Goal: Transaction & Acquisition: Purchase product/service

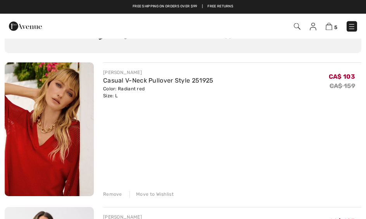
scroll to position [51, 0]
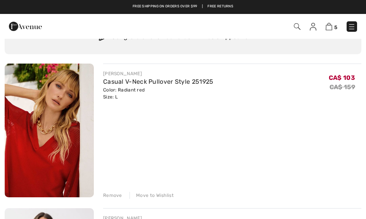
click at [47, 161] on img at bounding box center [49, 131] width 89 height 134
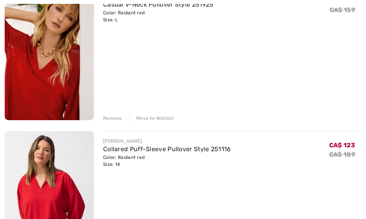
scroll to position [128, 0]
click at [128, 149] on link "Collared Puff-Sleeve Pullover Style 251116" at bounding box center [167, 149] width 128 height 7
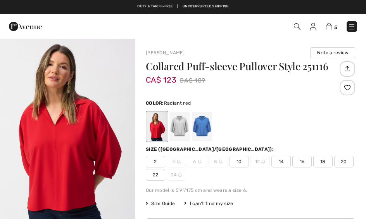
checkbox input "true"
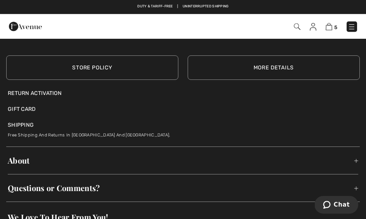
scroll to position [1657, 0]
click at [312, 30] on img at bounding box center [313, 27] width 7 height 8
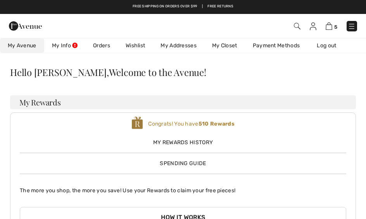
click at [230, 42] on link "My Closet" at bounding box center [224, 45] width 41 height 14
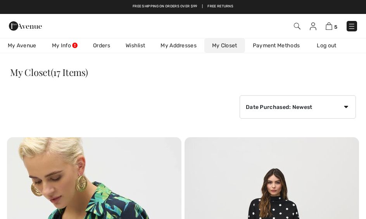
click at [334, 24] on span "5" at bounding box center [335, 27] width 3 height 6
click at [333, 24] on img at bounding box center [329, 26] width 7 height 7
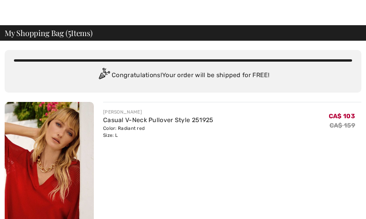
scroll to position [13, 0]
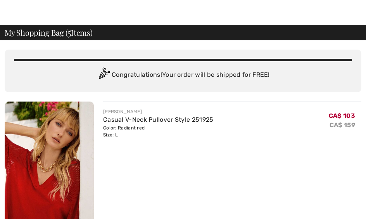
click at [55, 173] on img at bounding box center [49, 169] width 89 height 134
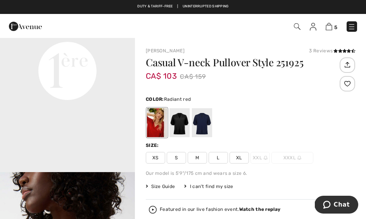
scroll to position [474, 0]
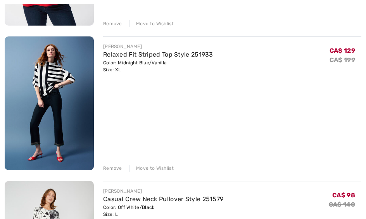
scroll to position [368, 0]
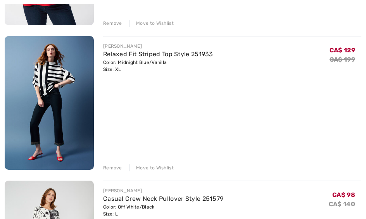
click at [114, 172] on div "JOSEPH RIBKOFF Casual V-Neck Pullover Style 251925 Color: Radiant red Size: L F…" at bounding box center [183, 104] width 357 height 714
click at [113, 166] on div "Remove" at bounding box center [112, 168] width 19 height 7
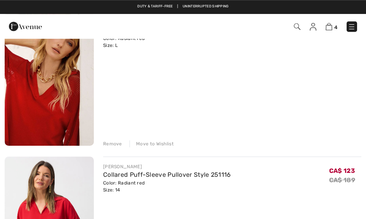
scroll to position [102, 0]
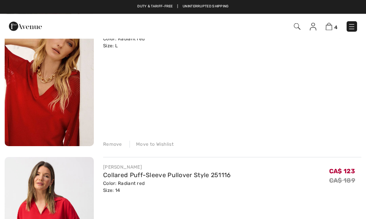
click at [59, 112] on img at bounding box center [49, 79] width 89 height 134
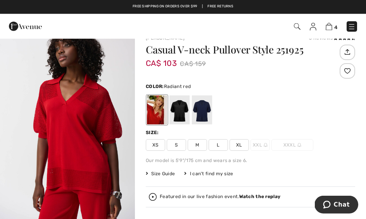
scroll to position [209, 0]
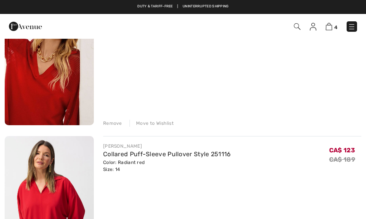
click at [113, 125] on div "Remove" at bounding box center [112, 123] width 19 height 7
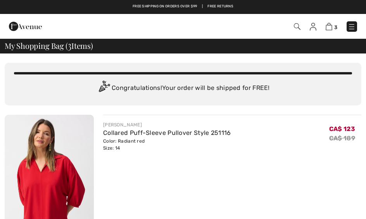
click at [348, 27] on img at bounding box center [352, 27] width 8 height 8
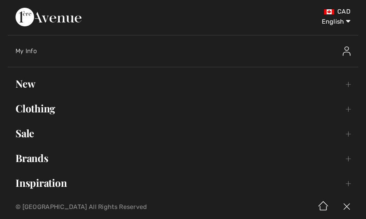
click at [28, 130] on link "Sale Toggle submenu" at bounding box center [183, 133] width 351 height 17
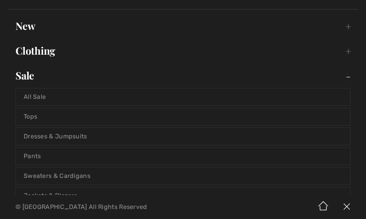
scroll to position [62, 0]
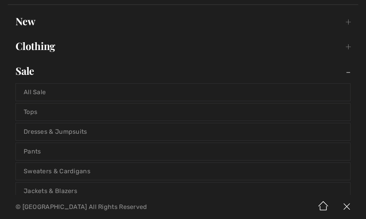
click at [95, 152] on link "Pants" at bounding box center [183, 151] width 334 height 17
click at [36, 152] on link "Pants" at bounding box center [183, 151] width 334 height 17
click at [38, 151] on link "Pants" at bounding box center [183, 151] width 334 height 17
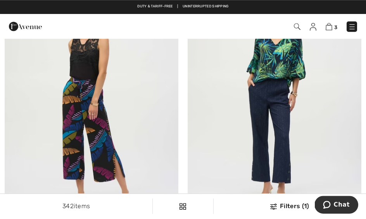
scroll to position [2228, 0]
click at [315, 158] on img at bounding box center [275, 104] width 174 height 261
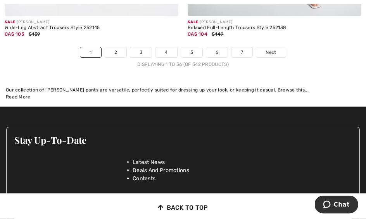
scroll to position [5497, 0]
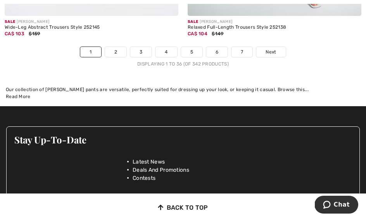
click at [119, 47] on link "2" at bounding box center [115, 52] width 21 height 10
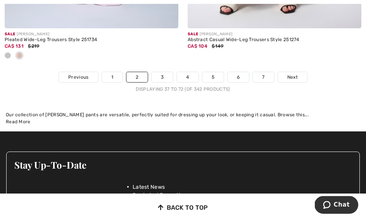
scroll to position [5509, 0]
click at [163, 73] on link "3" at bounding box center [162, 77] width 21 height 10
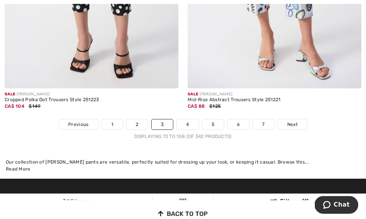
scroll to position [5393, 0]
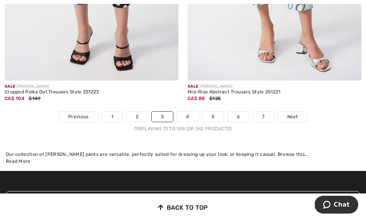
click at [190, 112] on link "4" at bounding box center [187, 117] width 21 height 10
click at [184, 112] on link "4" at bounding box center [187, 117] width 21 height 10
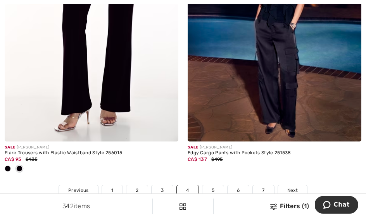
scroll to position [5345, 0]
click at [212, 186] on link "5" at bounding box center [213, 190] width 21 height 10
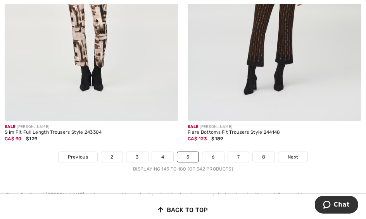
scroll to position [5328, 0]
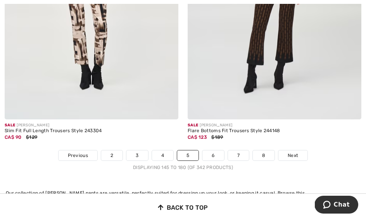
click at [211, 151] on link "6" at bounding box center [213, 156] width 21 height 10
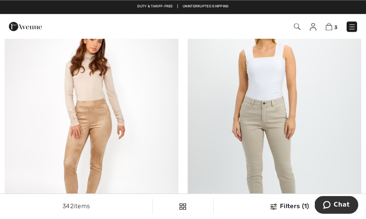
scroll to position [5168, 0]
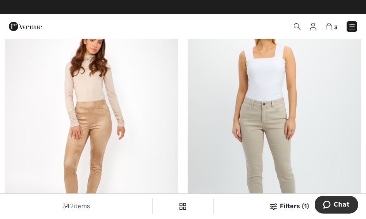
click at [348, 28] on img at bounding box center [352, 27] width 8 height 8
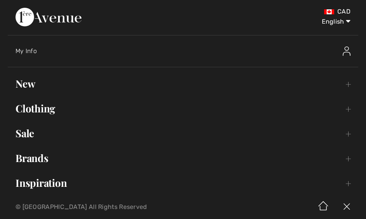
click at [26, 88] on link "New Toggle submenu" at bounding box center [183, 83] width 351 height 17
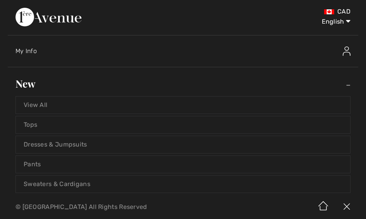
click at [37, 163] on link "Pants" at bounding box center [183, 164] width 334 height 17
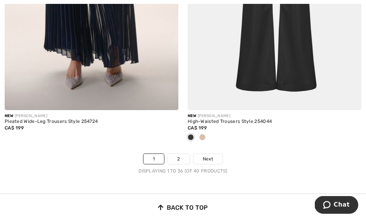
scroll to position [5390, 0]
click at [178, 154] on link "2" at bounding box center [178, 159] width 21 height 10
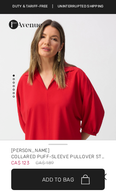
checkbox input "true"
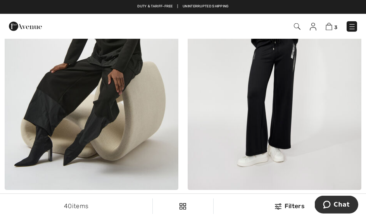
scroll to position [141, 0]
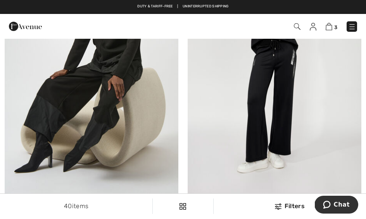
click at [329, 29] on img at bounding box center [329, 26] width 7 height 7
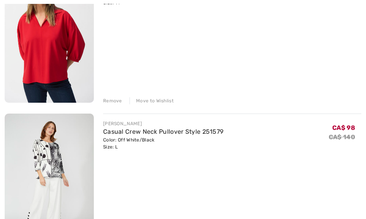
scroll to position [146, 0]
click at [64, 172] on img at bounding box center [49, 180] width 89 height 134
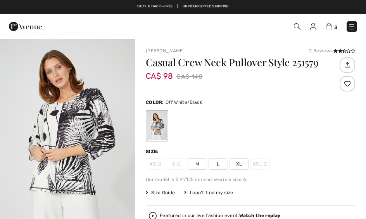
checkbox input "true"
click at [165, 191] on span "Size Guide" at bounding box center [160, 192] width 29 height 7
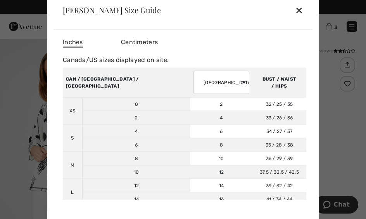
click at [300, 13] on div "✕" at bounding box center [299, 10] width 8 height 16
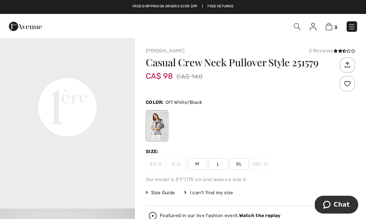
scroll to position [438, 0]
click at [328, 26] on img at bounding box center [329, 26] width 7 height 7
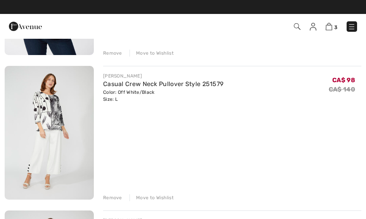
scroll to position [192, 0]
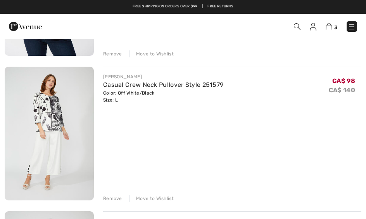
click at [112, 201] on div "Remove" at bounding box center [112, 198] width 19 height 7
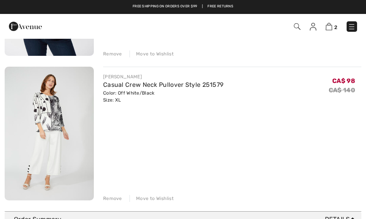
click at [113, 200] on div "Remove" at bounding box center [112, 198] width 19 height 7
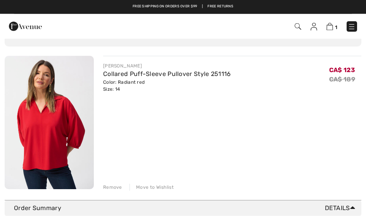
scroll to position [59, 0]
click at [56, 127] on img at bounding box center [49, 122] width 89 height 133
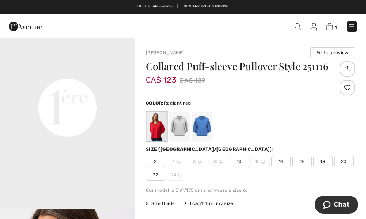
scroll to position [437, 0]
click at [349, 30] on img at bounding box center [352, 27] width 8 height 8
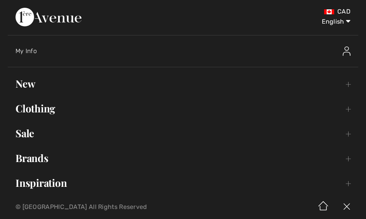
click at [28, 129] on link "Sale Toggle submenu" at bounding box center [183, 133] width 351 height 17
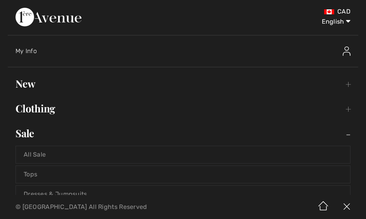
click at [42, 176] on link "Tops" at bounding box center [183, 174] width 334 height 17
click at [31, 173] on link "Tops" at bounding box center [183, 174] width 334 height 17
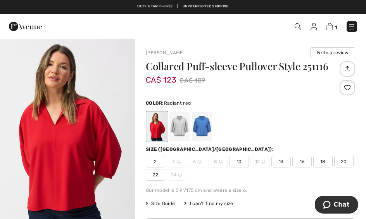
click at [349, 28] on img at bounding box center [352, 27] width 8 height 8
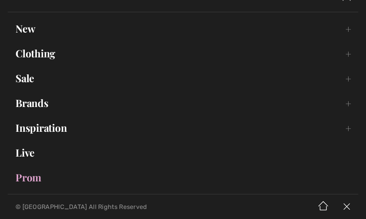
scroll to position [56, 0]
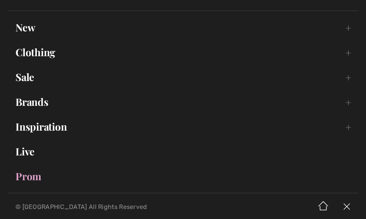
click at [28, 78] on link "Sale Toggle submenu" at bounding box center [183, 77] width 351 height 17
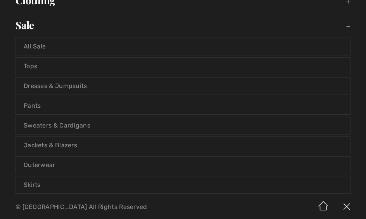
scroll to position [109, 0]
click at [71, 127] on link "Sweaters & Cardigans" at bounding box center [183, 125] width 334 height 17
click at [51, 126] on link "Sweaters & Cardigans" at bounding box center [183, 125] width 334 height 17
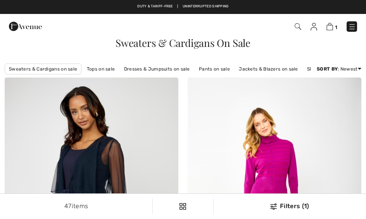
checkbox input "true"
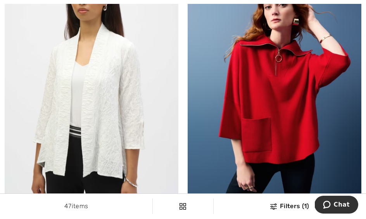
scroll to position [1029, 0]
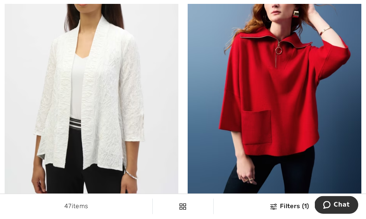
click at [289, 141] on img at bounding box center [275, 78] width 174 height 261
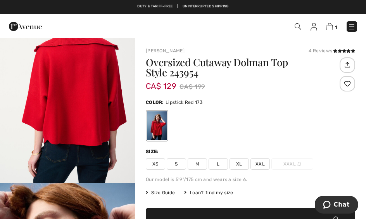
scroll to position [1071, 0]
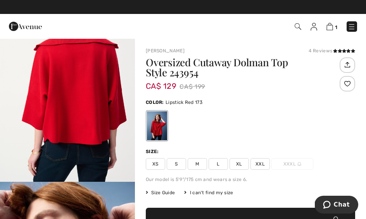
click at [216, 165] on span "L" at bounding box center [218, 164] width 19 height 12
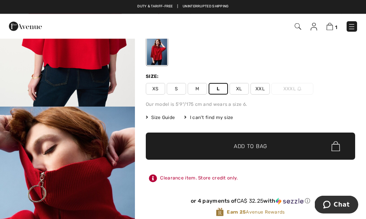
scroll to position [76, 0]
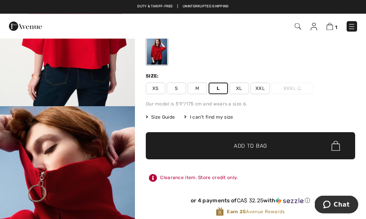
click at [250, 148] on span "Add to Bag" at bounding box center [250, 146] width 33 height 8
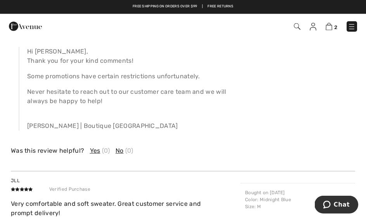
scroll to position [1260, 0]
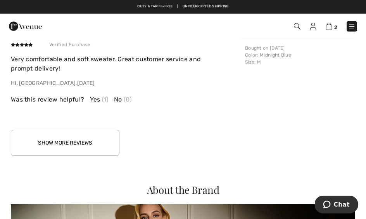
click at [79, 144] on button "Show More Reviews" at bounding box center [65, 143] width 109 height 26
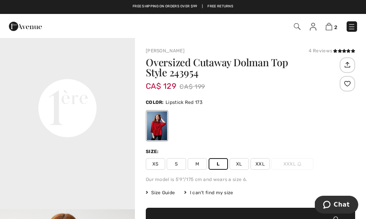
scroll to position [436, 0]
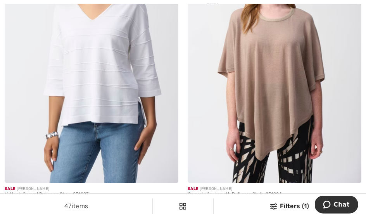
scroll to position [2014, 0]
click at [11, 208] on div at bounding box center [8, 210] width 12 height 13
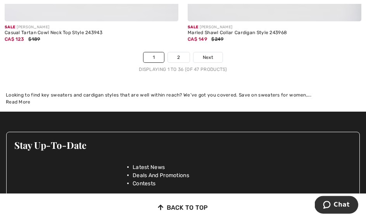
scroll to position [5504, 0]
click at [179, 52] on link "2" at bounding box center [178, 57] width 21 height 10
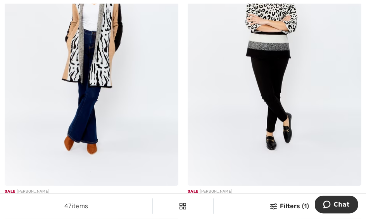
scroll to position [152, 0]
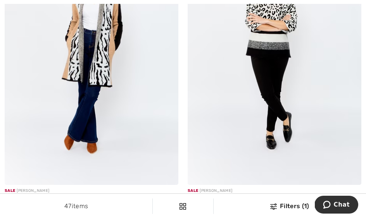
click at [230, 137] on img at bounding box center [275, 54] width 174 height 261
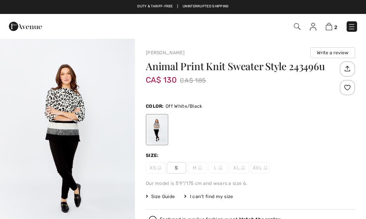
checkbox input "true"
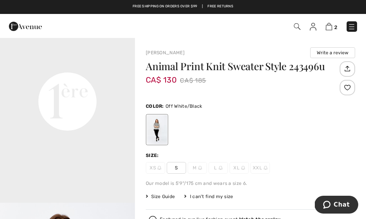
scroll to position [444, 0]
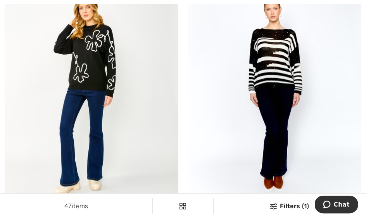
scroll to position [412, 0]
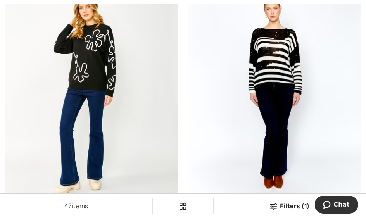
click at [242, 171] on img at bounding box center [275, 86] width 174 height 261
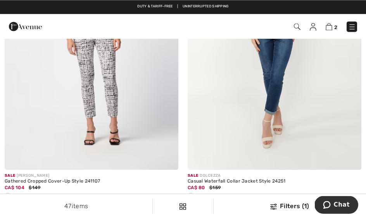
scroll to position [1041, 0]
click at [355, 25] on img at bounding box center [352, 27] width 8 height 8
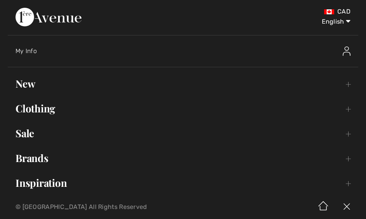
click at [29, 85] on link "New Toggle submenu" at bounding box center [183, 83] width 351 height 17
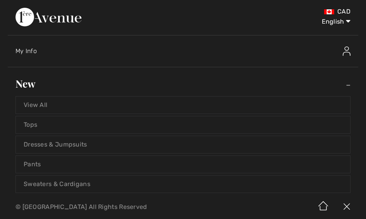
click at [86, 185] on link "Sweaters & Cardigans" at bounding box center [183, 184] width 334 height 17
click at [78, 185] on link "Sweaters & Cardigans" at bounding box center [183, 184] width 334 height 17
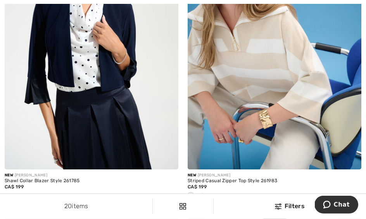
scroll to position [765, 0]
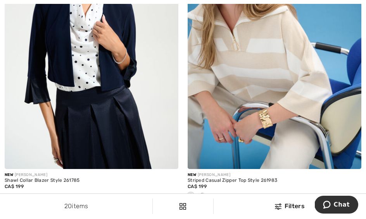
click at [204, 195] on span at bounding box center [202, 196] width 6 height 6
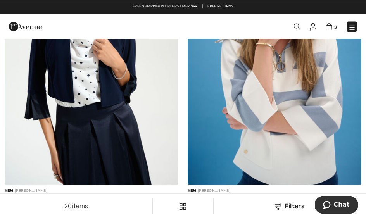
scroll to position [748, 0]
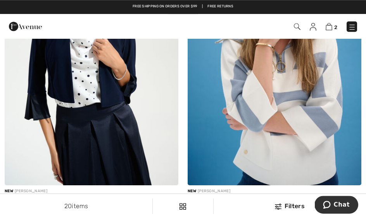
click at [336, 144] on img at bounding box center [275, 55] width 174 height 261
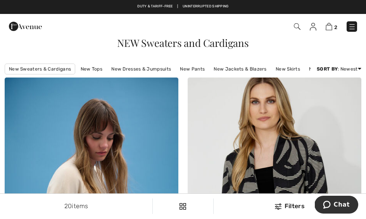
click at [351, 27] on img at bounding box center [352, 27] width 8 height 8
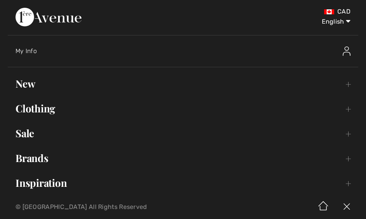
click at [30, 86] on link "New Toggle submenu" at bounding box center [183, 83] width 351 height 17
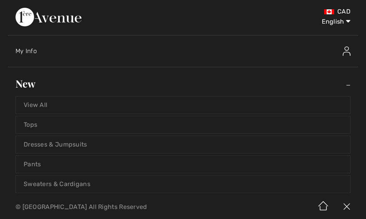
click at [34, 127] on link "Tops" at bounding box center [183, 124] width 334 height 17
click at [33, 127] on link "Tops" at bounding box center [183, 124] width 334 height 17
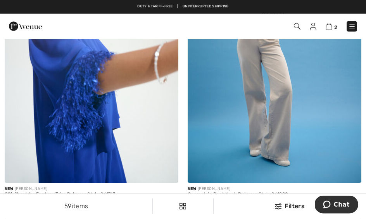
scroll to position [1651, 0]
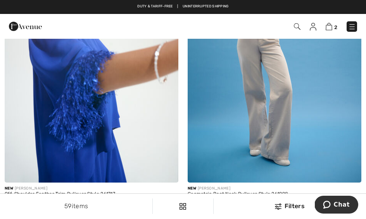
click at [329, 154] on img at bounding box center [275, 52] width 174 height 261
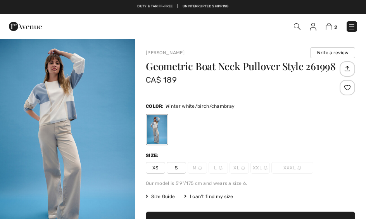
checkbox input "true"
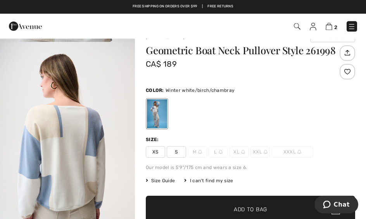
scroll to position [588, 0]
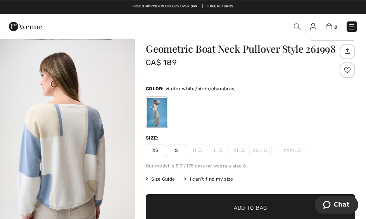
click at [112, 179] on img "4 / 6" at bounding box center [67, 141] width 135 height 203
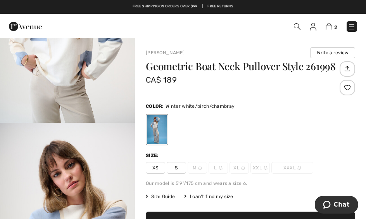
scroll to position [319, 0]
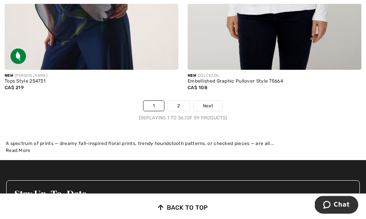
scroll to position [5468, 0]
click at [180, 103] on link "2" at bounding box center [178, 106] width 21 height 10
click at [182, 101] on link "2" at bounding box center [178, 106] width 21 height 10
click at [176, 101] on link "2" at bounding box center [178, 106] width 21 height 10
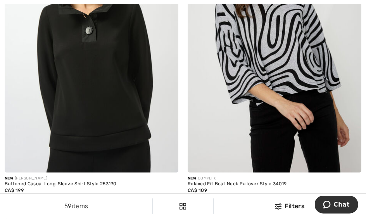
scroll to position [1660, 0]
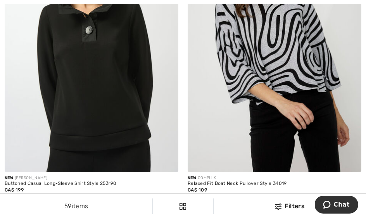
click at [20, 197] on span at bounding box center [19, 199] width 6 height 6
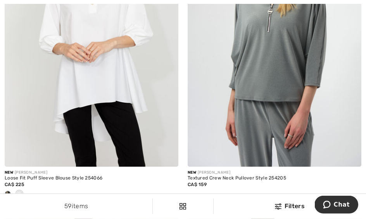
scroll to position [2030, 0]
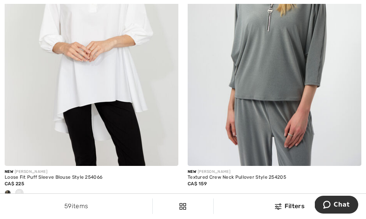
click at [10, 192] on span at bounding box center [8, 193] width 6 height 6
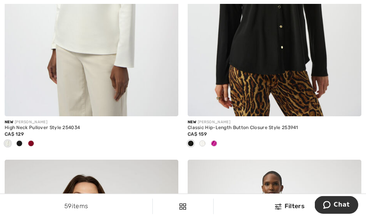
scroll to position [2391, 0]
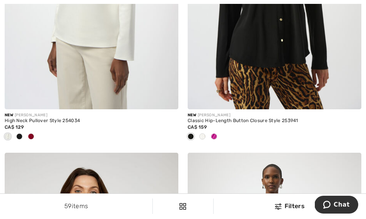
click at [30, 137] on span at bounding box center [31, 136] width 6 height 6
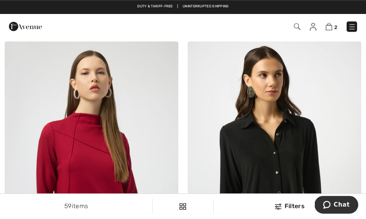
scroll to position [2198, 0]
click at [154, 165] on img at bounding box center [92, 172] width 174 height 261
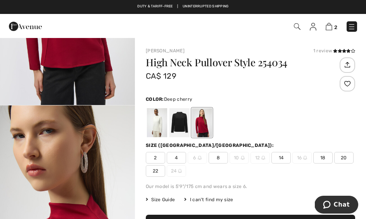
scroll to position [129, 0]
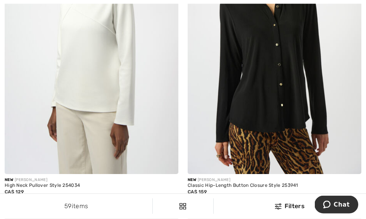
scroll to position [2327, 0]
click at [214, 198] on span at bounding box center [214, 201] width 6 height 6
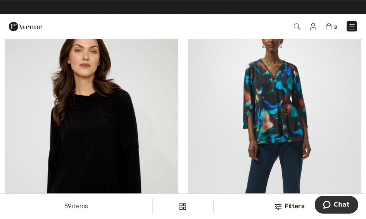
scroll to position [2532, 0]
click at [296, 136] on img at bounding box center [275, 142] width 174 height 261
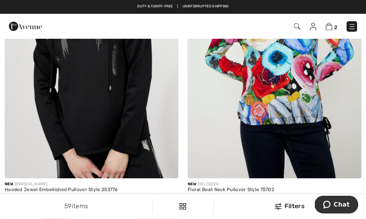
scroll to position [3235, 0]
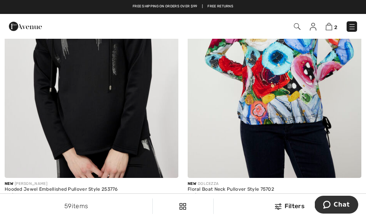
click at [329, 147] on img at bounding box center [275, 47] width 174 height 261
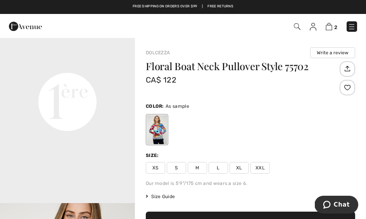
scroll to position [443, 0]
click at [163, 199] on span "Size Guide" at bounding box center [160, 196] width 29 height 7
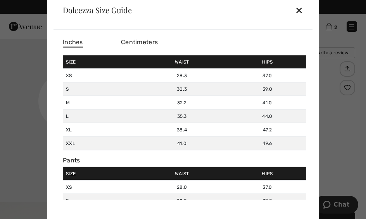
click at [300, 16] on div "✕" at bounding box center [299, 10] width 8 height 16
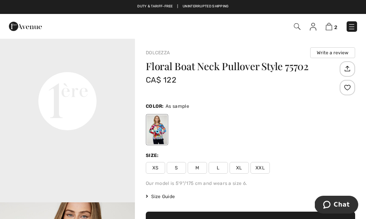
click at [237, 166] on span "XL" at bounding box center [239, 168] width 19 height 12
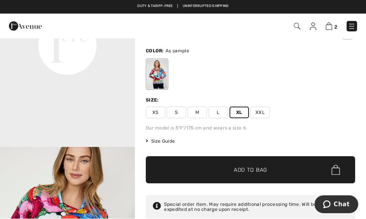
scroll to position [55, 0]
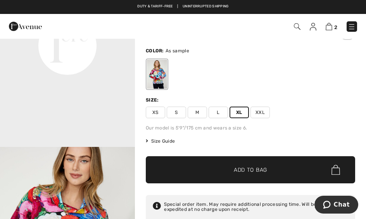
click at [253, 165] on span "✔ Added to Bag Add to Bag" at bounding box center [251, 169] width 210 height 27
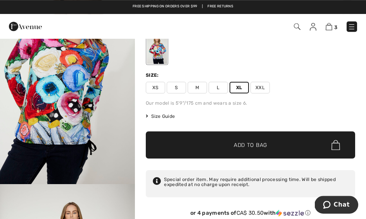
scroll to position [80, 0]
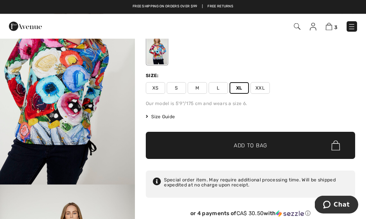
click at [331, 30] on img at bounding box center [329, 26] width 7 height 7
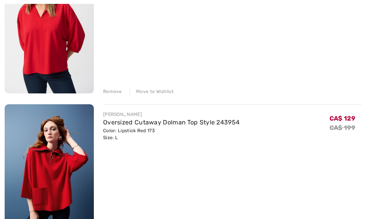
scroll to position [156, 0]
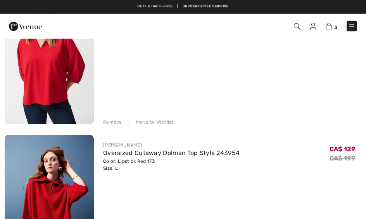
click at [112, 123] on div "Remove" at bounding box center [112, 122] width 19 height 7
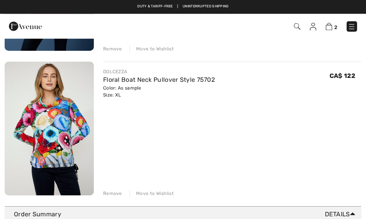
scroll to position [187, 0]
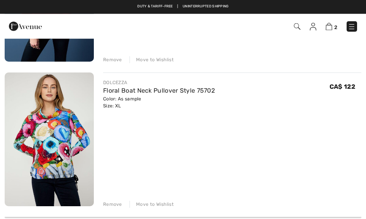
click at [139, 88] on link "Floral Boat Neck Pullover Style 75702" at bounding box center [159, 90] width 112 height 7
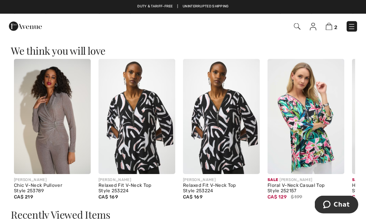
scroll to position [570, 0]
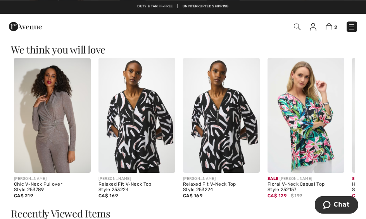
click at [307, 121] on img at bounding box center [306, 115] width 77 height 115
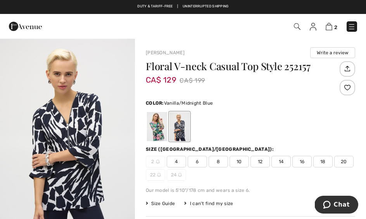
click at [154, 126] on div at bounding box center [157, 126] width 20 height 29
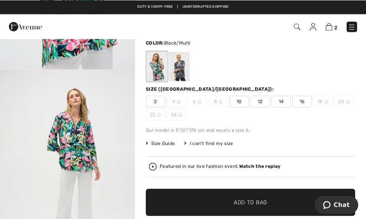
scroll to position [61, 0]
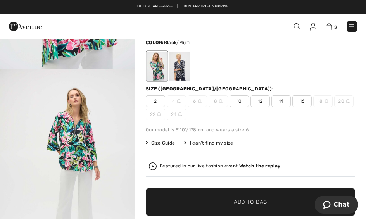
click at [175, 69] on div at bounding box center [180, 66] width 20 height 29
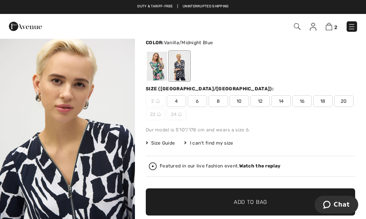
scroll to position [0, 0]
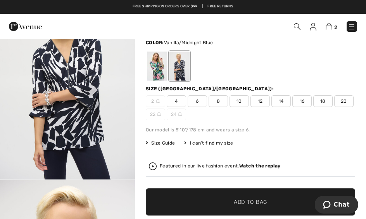
click at [281, 99] on span "14" at bounding box center [281, 101] width 19 height 12
click at [246, 200] on span "Add to Bag" at bounding box center [250, 202] width 33 height 8
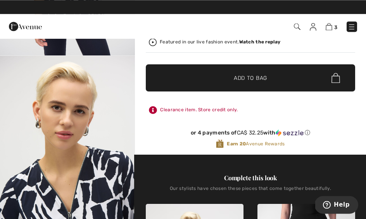
scroll to position [185, 0]
click at [327, 26] on img at bounding box center [329, 26] width 7 height 7
click at [332, 26] on img at bounding box center [329, 26] width 7 height 7
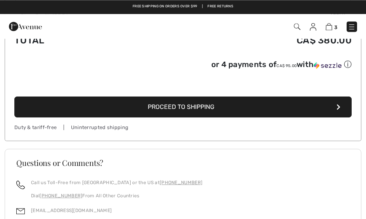
scroll to position [617, 0]
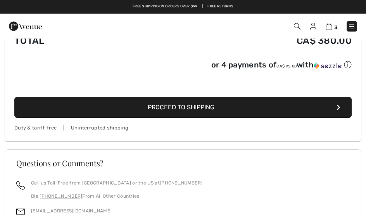
click at [230, 108] on button "Proceed to Shipping" at bounding box center [183, 107] width 338 height 21
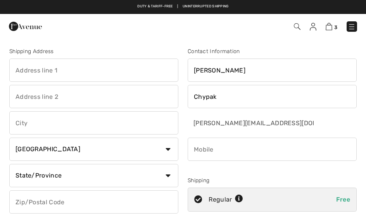
click at [26, 74] on input "text" at bounding box center [93, 70] width 169 height 23
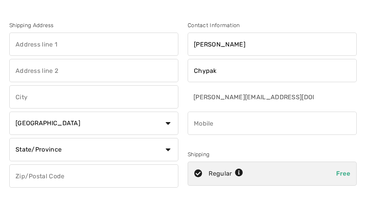
type input "[STREET_ADDRESS]"
type input "[GEOGRAPHIC_DATA]"
select select "BC"
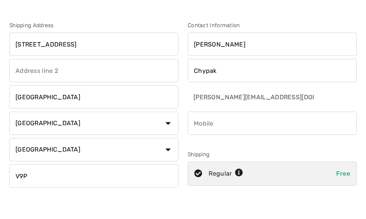
type input "V9P2Z5"
click at [195, 122] on input "phone" at bounding box center [272, 123] width 169 height 23
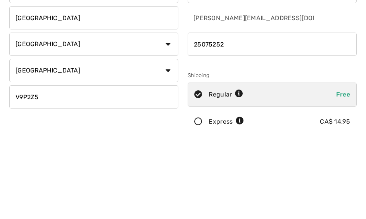
type input "2507525273"
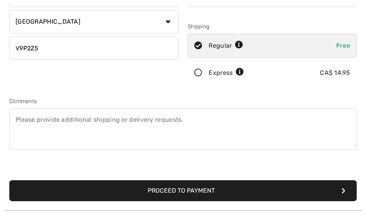
scroll to position [154, 0]
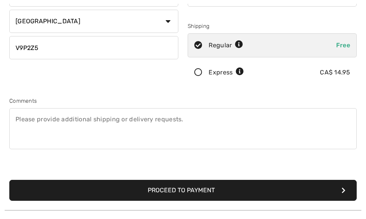
click at [180, 191] on button "Proceed to Payment" at bounding box center [183, 190] width 348 height 21
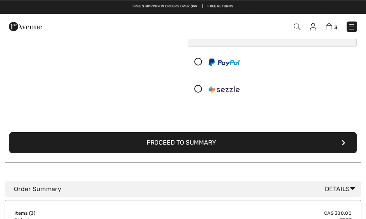
scroll to position [101, 0]
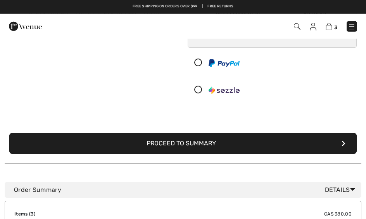
click at [196, 142] on button "Proceed to Summary" at bounding box center [183, 143] width 348 height 21
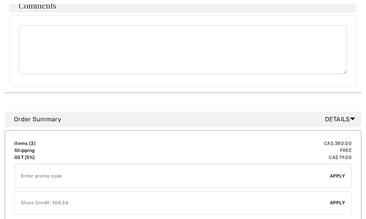
scroll to position [437, 0]
click at [337, 199] on span "Apply" at bounding box center [338, 202] width 16 height 7
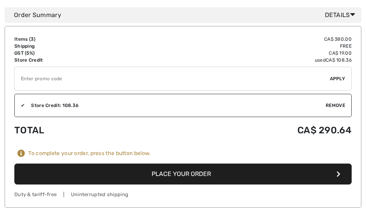
scroll to position [541, 0]
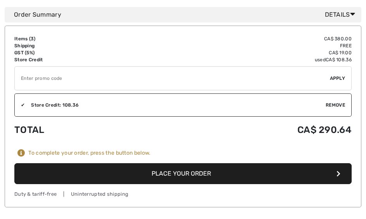
click at [176, 163] on button "Place Your Order" at bounding box center [183, 173] width 338 height 21
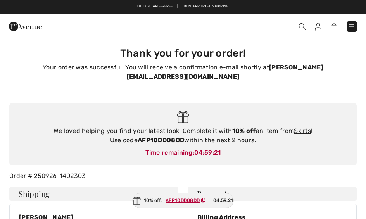
checkbox input "true"
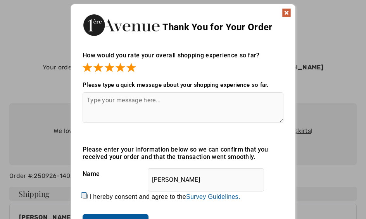
click at [288, 11] on img at bounding box center [286, 12] width 9 height 9
